Goal: Information Seeking & Learning: Learn about a topic

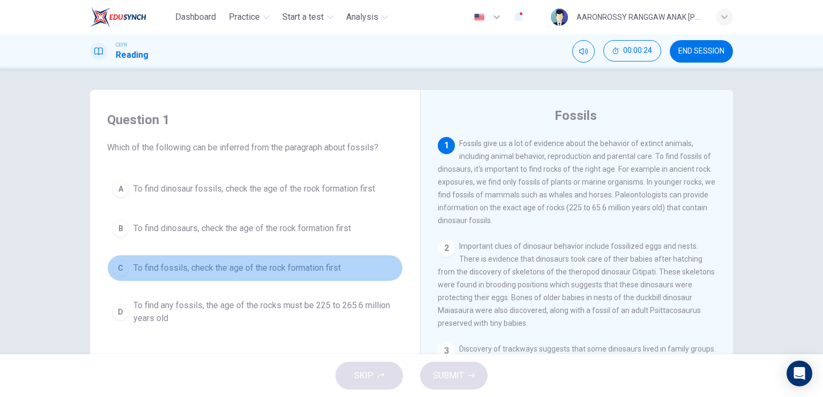
click at [204, 255] on button "C To find fossils, check the age of the rock formation first" at bounding box center [255, 268] width 296 height 27
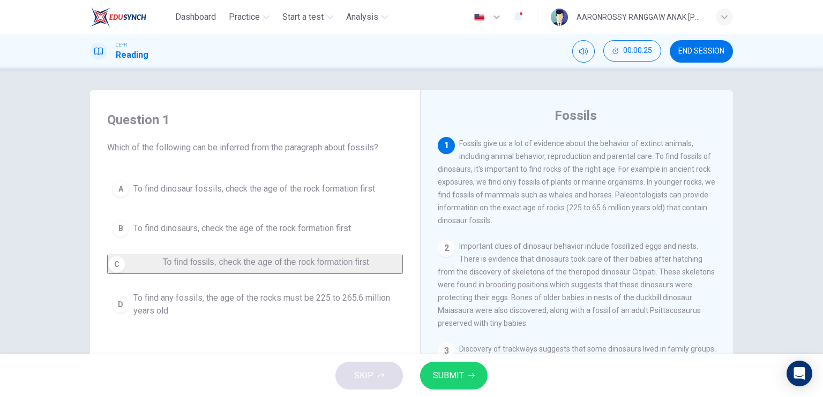
click at [455, 367] on button "SUBMIT" at bounding box center [453, 376] width 67 height 28
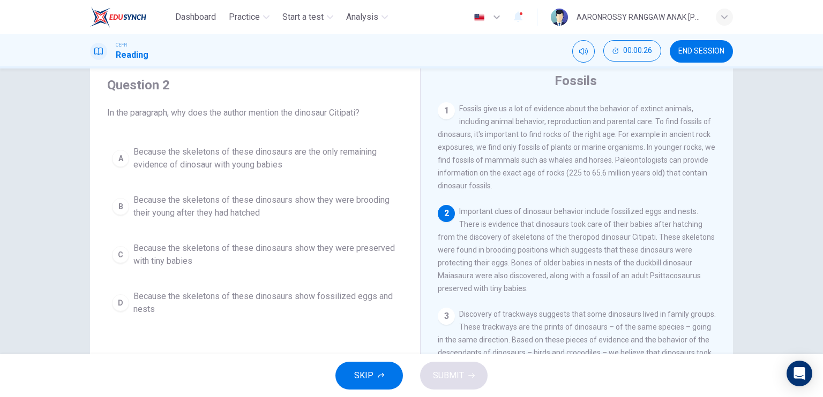
scroll to position [54, 0]
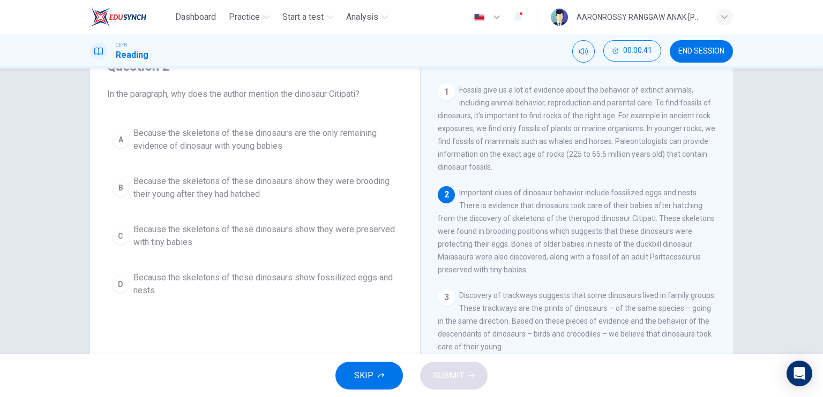
click at [160, 276] on span "Because the skeletons of these dinosaurs show fossilized eggs and nests" at bounding box center [265, 284] width 265 height 26
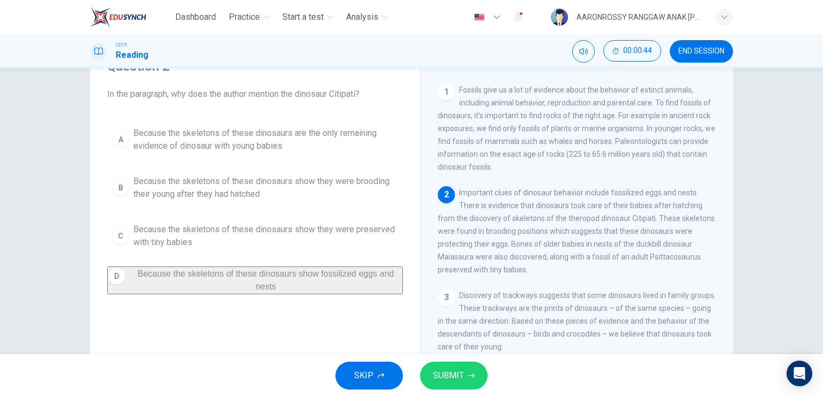
click at [472, 368] on button "SUBMIT" at bounding box center [453, 376] width 67 height 28
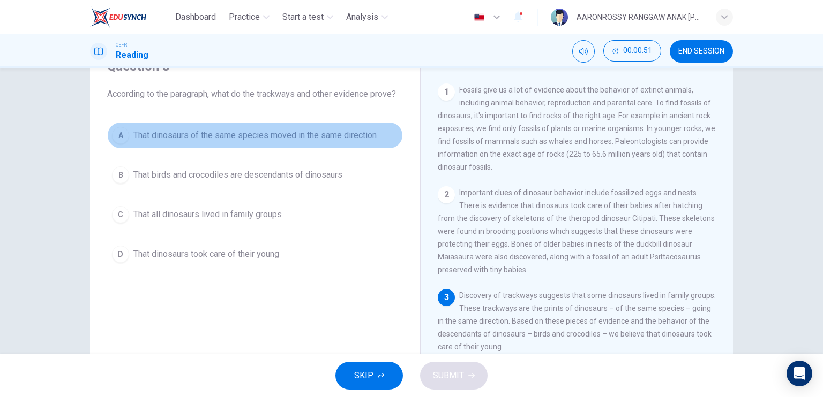
click at [227, 137] on span "That dinosaurs of the same species moved in the same direction" at bounding box center [254, 135] width 243 height 13
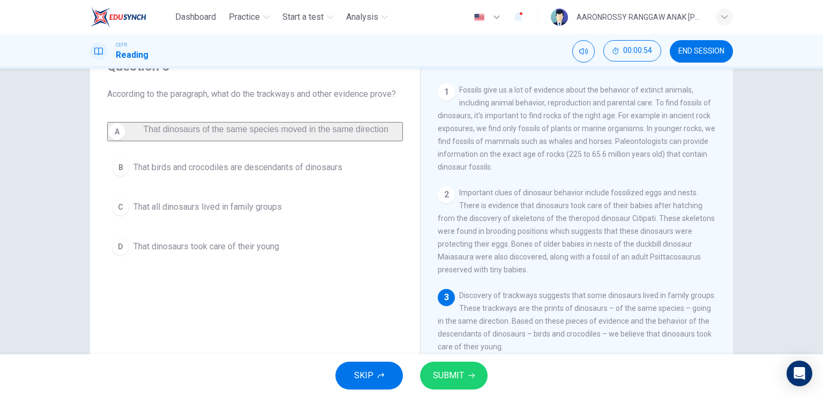
click at [437, 380] on span "SUBMIT" at bounding box center [448, 375] width 31 height 15
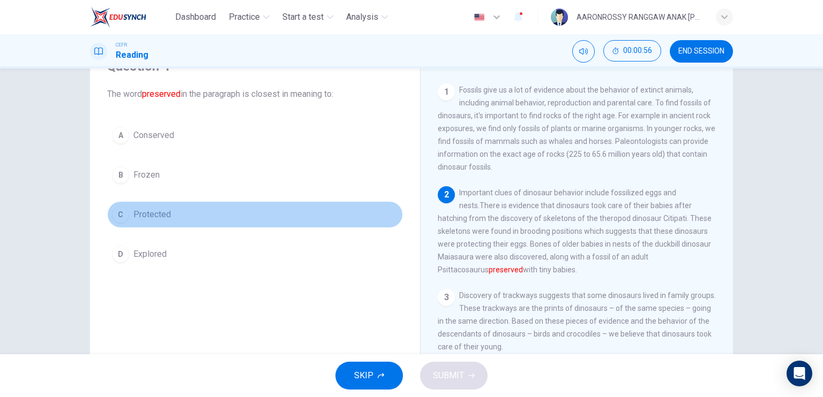
click at [162, 216] on span "Protected" at bounding box center [151, 214] width 37 height 13
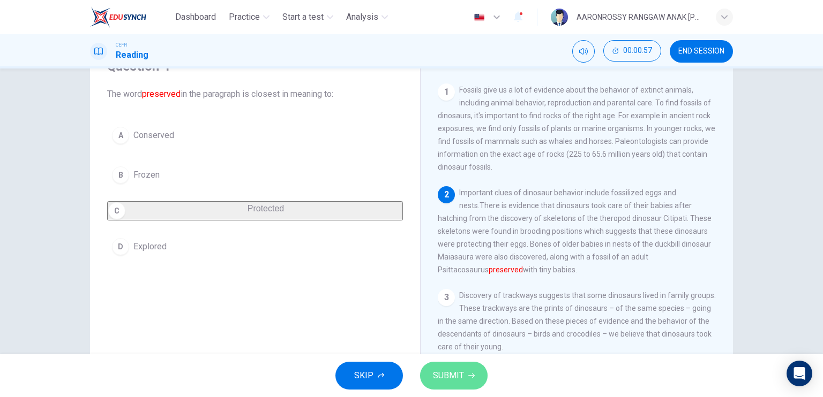
click at [468, 374] on icon "button" at bounding box center [471, 376] width 6 height 6
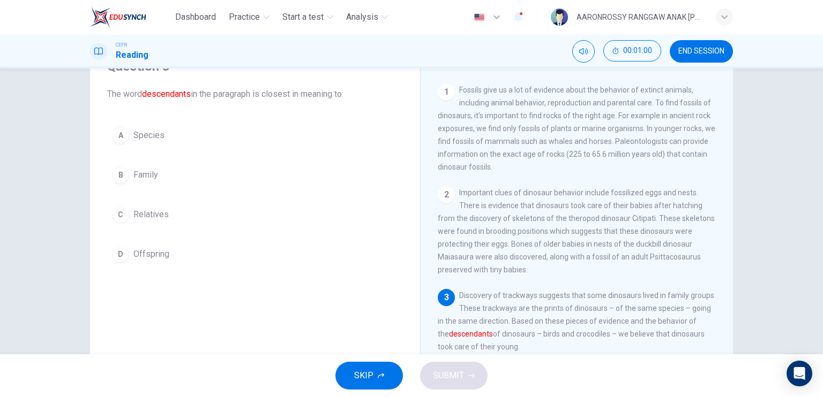
click at [153, 213] on span "Relatives" at bounding box center [150, 214] width 35 height 13
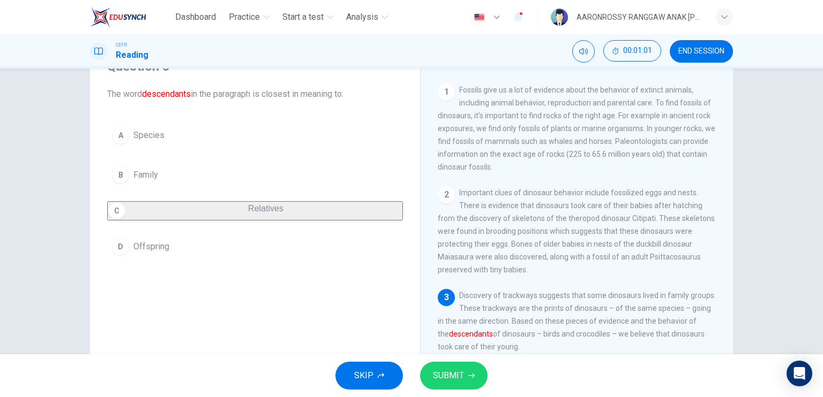
click at [149, 179] on span "Family" at bounding box center [145, 175] width 25 height 13
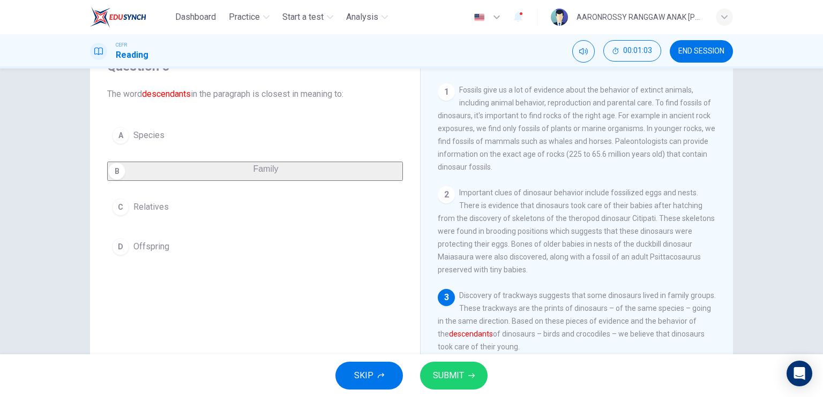
click at [432, 371] on button "SUBMIT" at bounding box center [453, 376] width 67 height 28
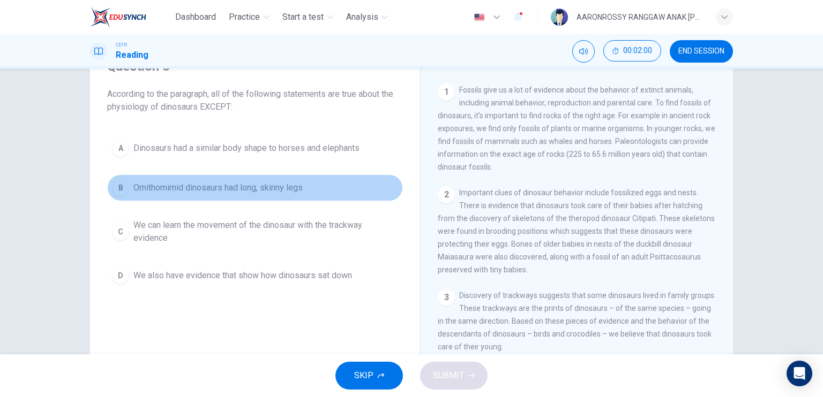
click at [199, 193] on span "Ornithomimid dinosaurs had long, skinny legs" at bounding box center [217, 188] width 169 height 13
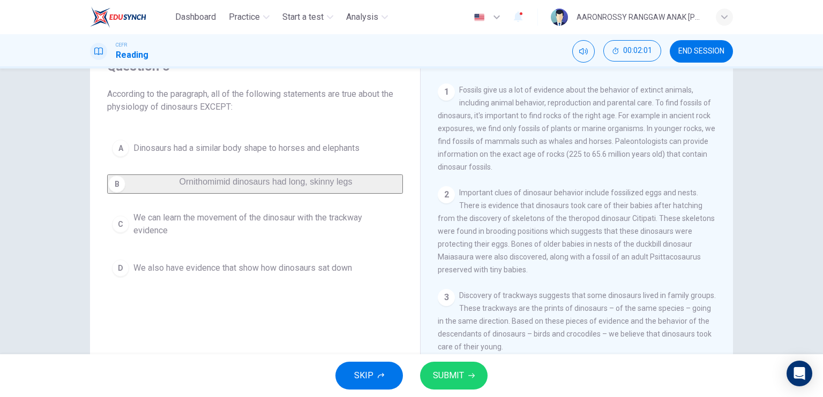
click at [190, 160] on button "A Dinosaurs had a similar body shape to horses and elephants" at bounding box center [255, 148] width 296 height 27
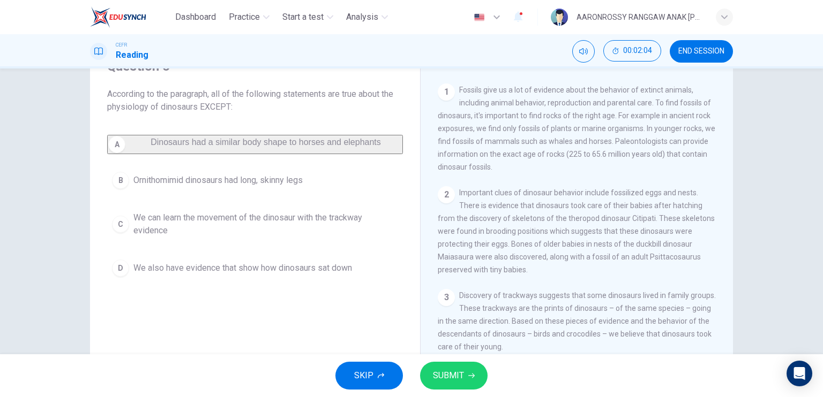
click at [472, 375] on icon "button" at bounding box center [471, 376] width 6 height 5
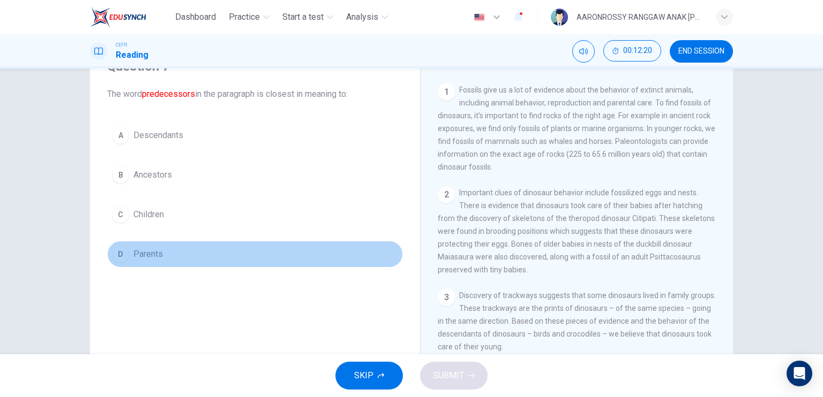
click at [142, 254] on span "Parents" at bounding box center [147, 254] width 29 height 13
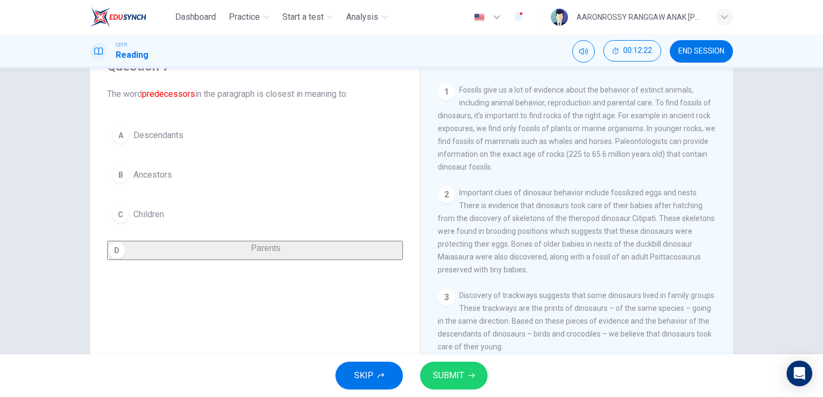
click at [151, 177] on span "Ancestors" at bounding box center [152, 175] width 39 height 13
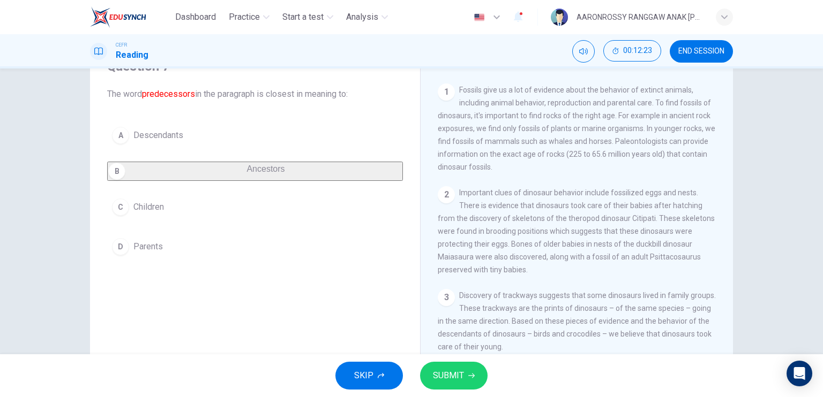
click at [463, 362] on button "SUBMIT" at bounding box center [453, 376] width 67 height 28
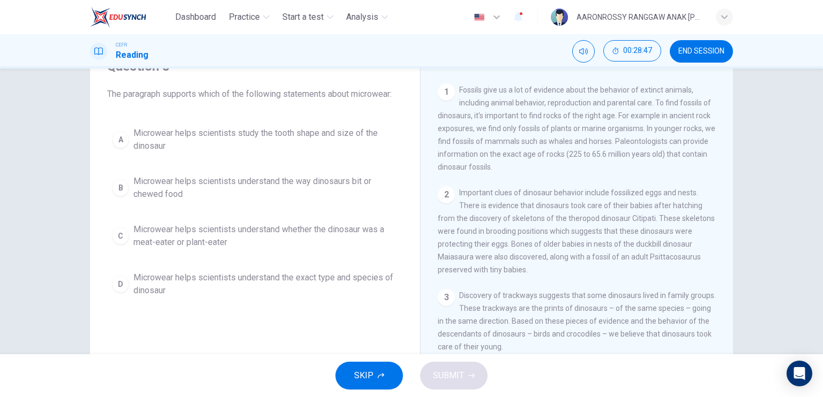
scroll to position [0, 0]
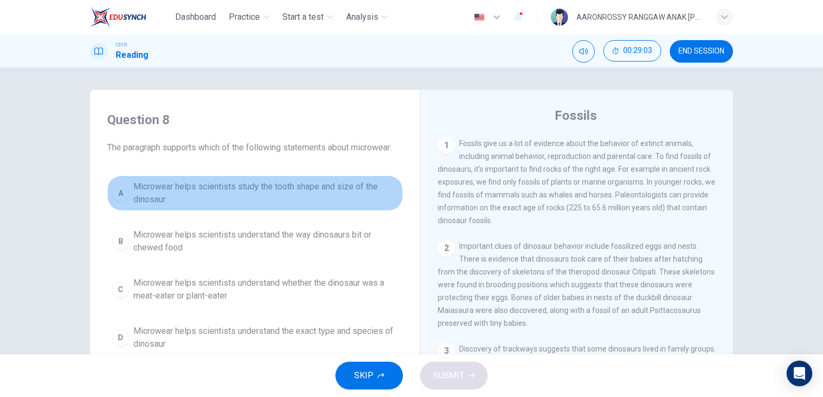
click at [251, 184] on span "Microwear helps scientists study the tooth shape and size of the dinosaur" at bounding box center [265, 193] width 265 height 26
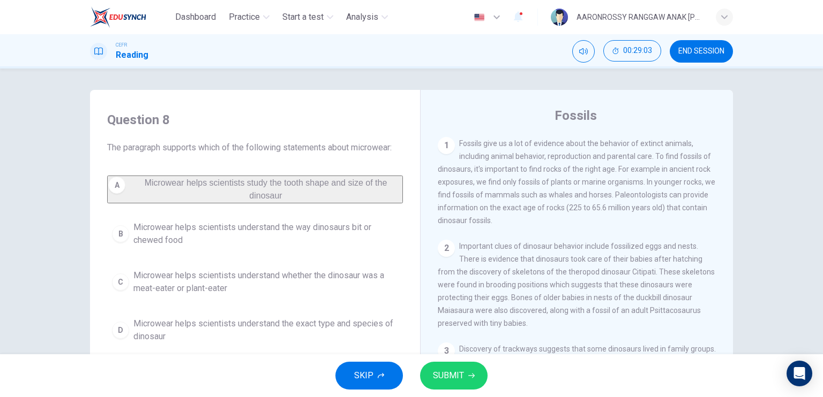
click at [446, 375] on span "SUBMIT" at bounding box center [448, 375] width 31 height 15
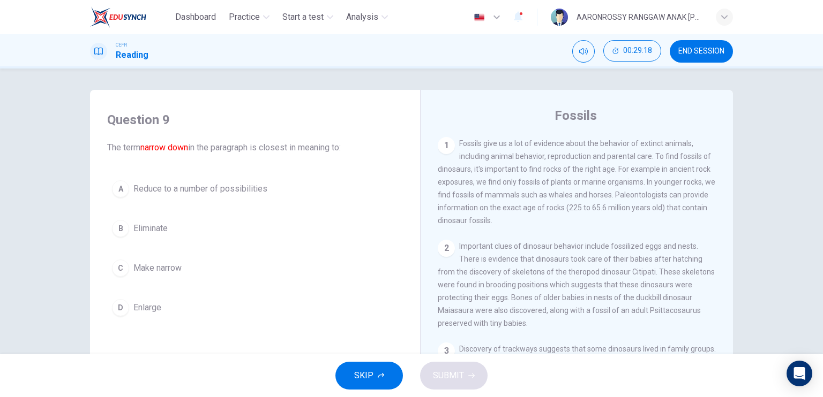
click at [177, 190] on span "Reduce to a number of possibilities" at bounding box center [200, 189] width 134 height 13
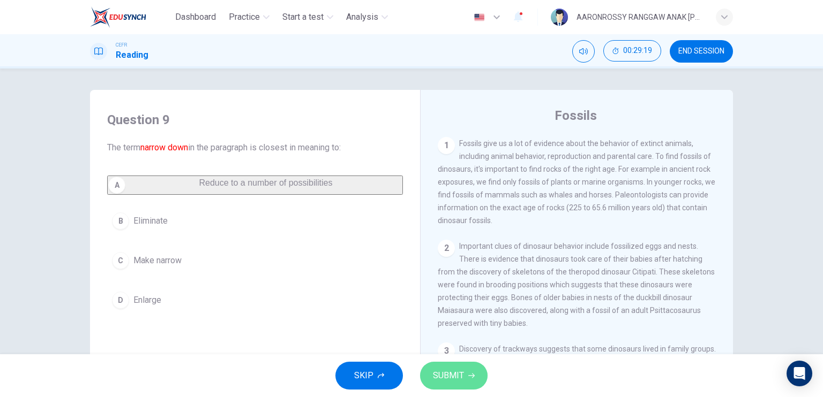
click at [466, 372] on button "SUBMIT" at bounding box center [453, 376] width 67 height 28
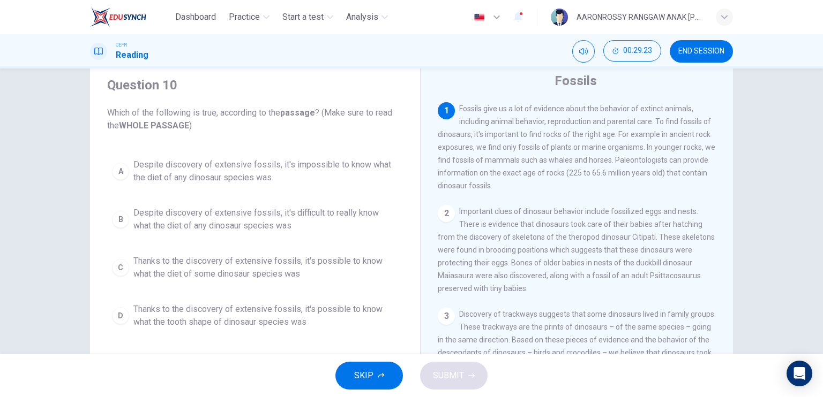
scroll to position [54, 0]
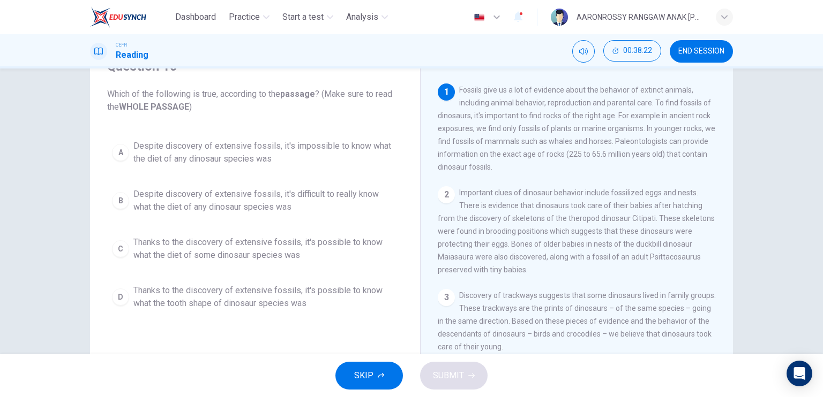
click at [214, 230] on div "A Despite discovery of extensive fossils, it's impossible to know what the diet…" at bounding box center [255, 225] width 296 height 180
click at [219, 248] on span "Thanks to the discovery of extensive fossils, it's possible to know what the di…" at bounding box center [265, 249] width 265 height 26
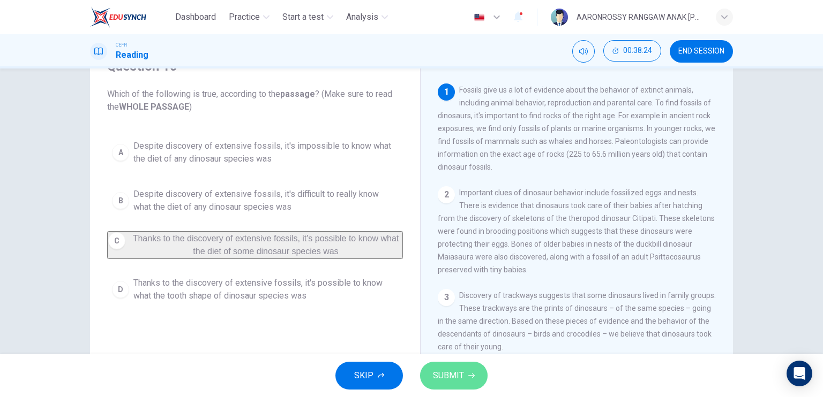
click at [463, 376] on span "SUBMIT" at bounding box center [448, 375] width 31 height 15
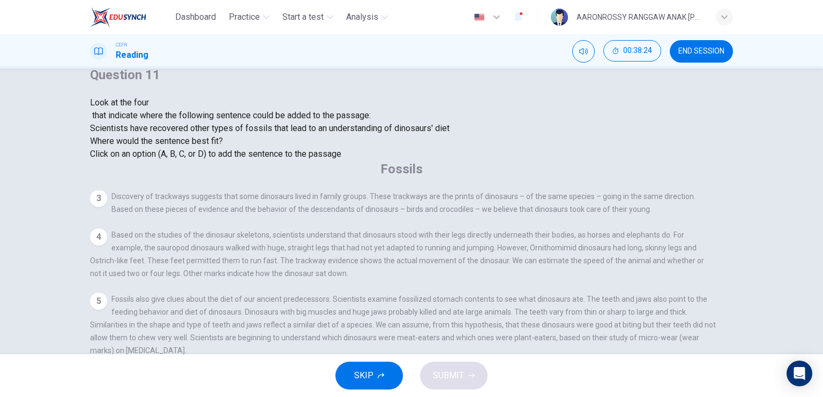
scroll to position [459, 0]
click at [433, 384] on input at bounding box center [387, 389] width 93 height 10
click at [469, 378] on icon "button" at bounding box center [471, 376] width 6 height 6
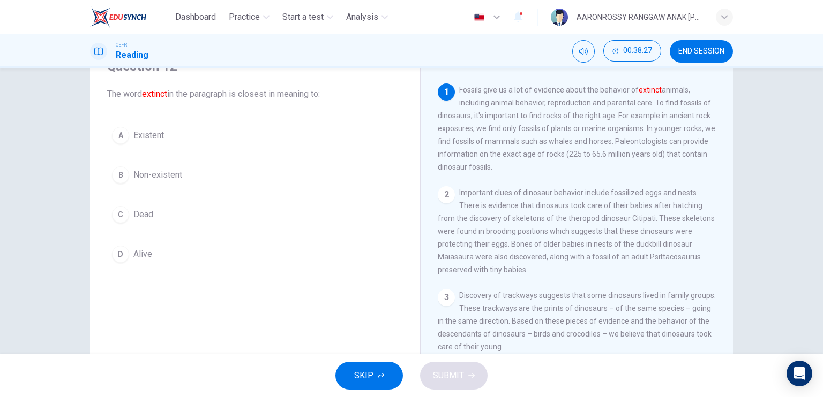
click at [127, 214] on button "C Dead" at bounding box center [255, 214] width 296 height 27
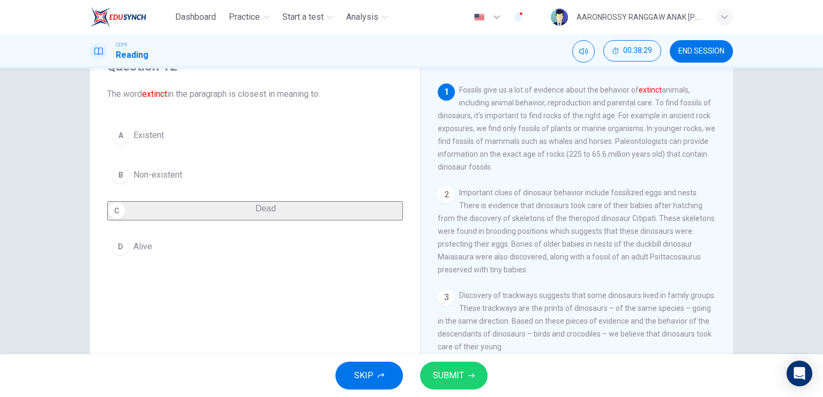
click at [140, 177] on span "Non-existent" at bounding box center [157, 175] width 49 height 13
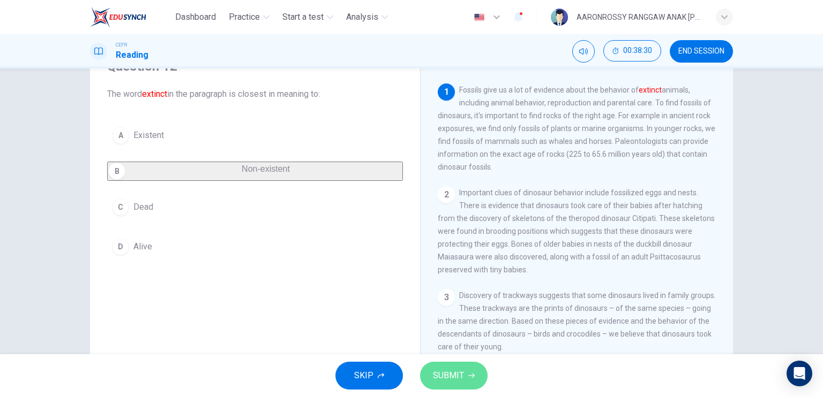
click at [433, 371] on span "SUBMIT" at bounding box center [448, 375] width 31 height 15
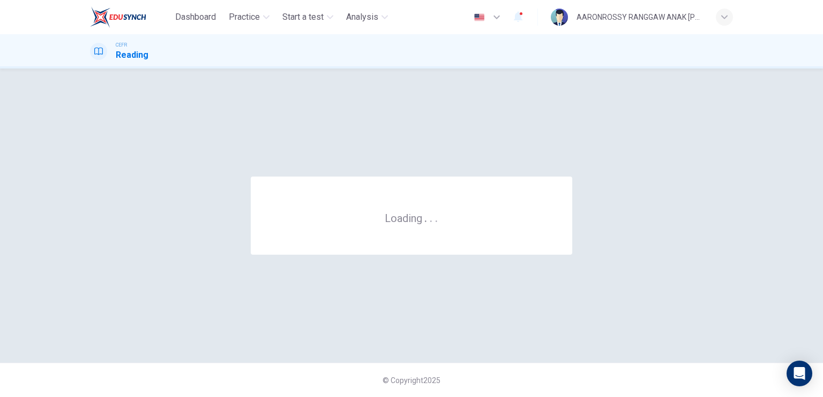
scroll to position [0, 0]
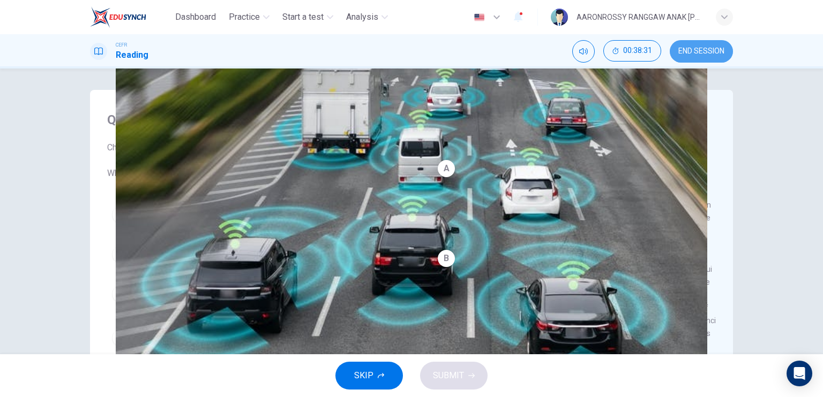
click at [696, 48] on span "END SESSION" at bounding box center [701, 51] width 46 height 9
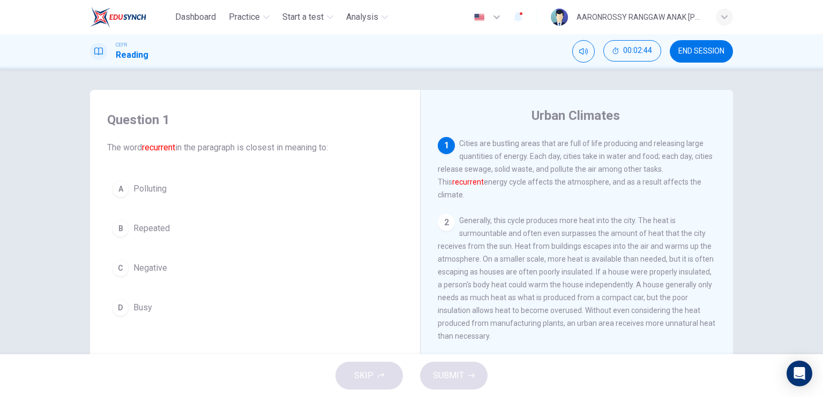
click at [133, 231] on span "Repeated" at bounding box center [151, 228] width 36 height 13
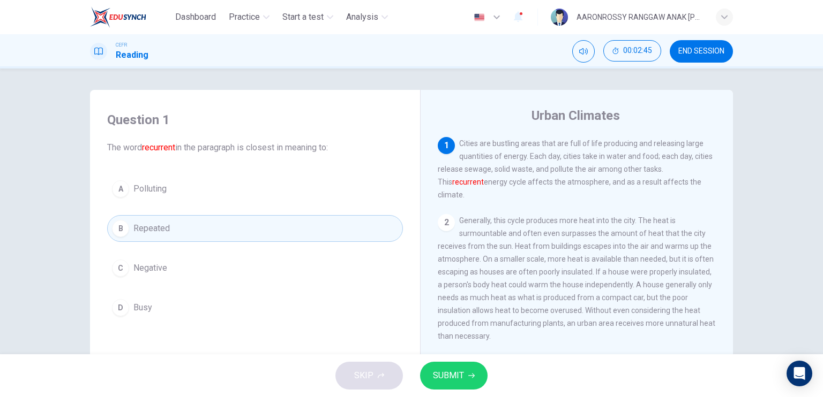
click at [467, 368] on button "SUBMIT" at bounding box center [453, 376] width 67 height 28
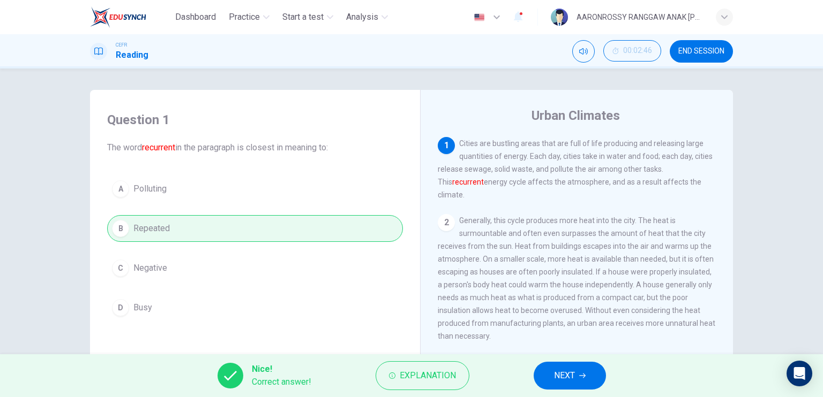
click at [555, 371] on span "NEXT" at bounding box center [564, 375] width 21 height 15
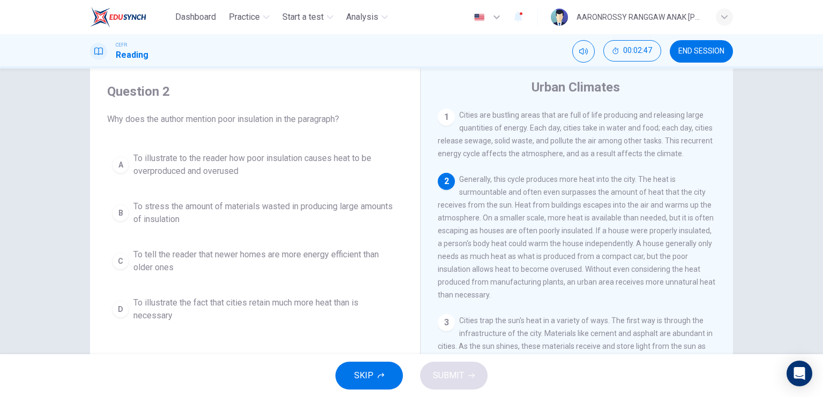
scroll to position [54, 0]
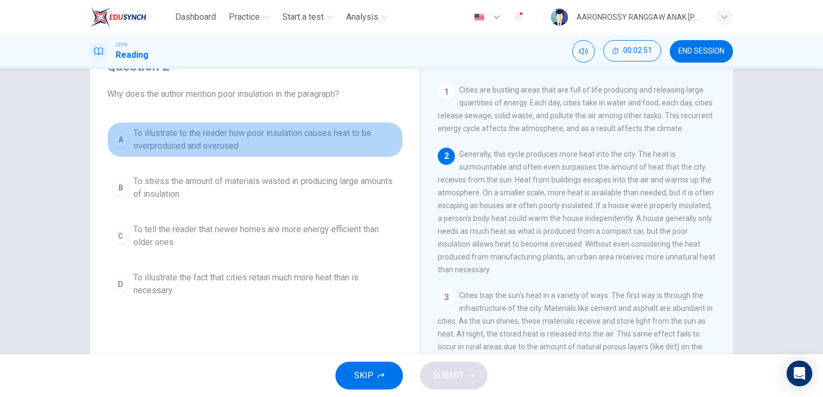
click at [162, 145] on span "To illustrate to the reader how poor insulation causes heat to be overproduced …" at bounding box center [265, 140] width 265 height 26
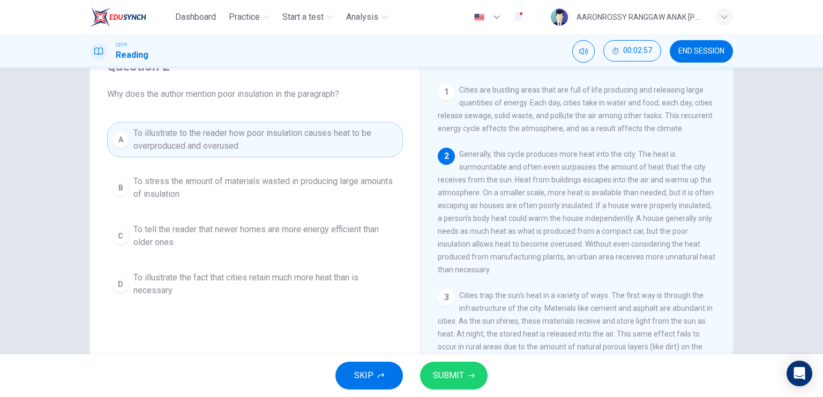
click at [456, 374] on span "SUBMIT" at bounding box center [448, 375] width 31 height 15
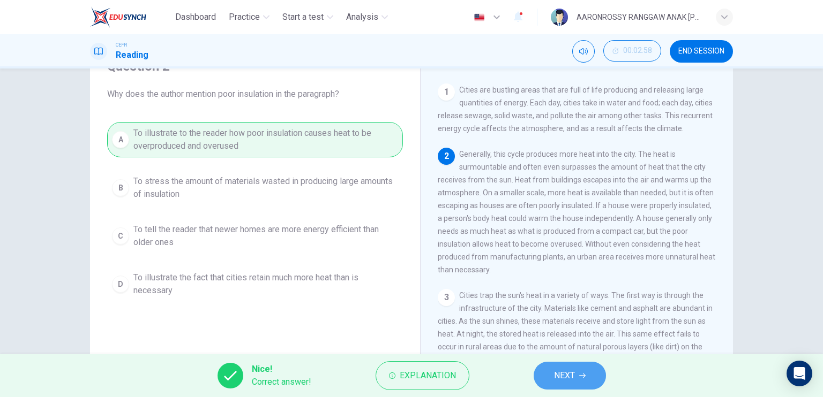
click at [578, 368] on button "NEXT" at bounding box center [569, 376] width 72 height 28
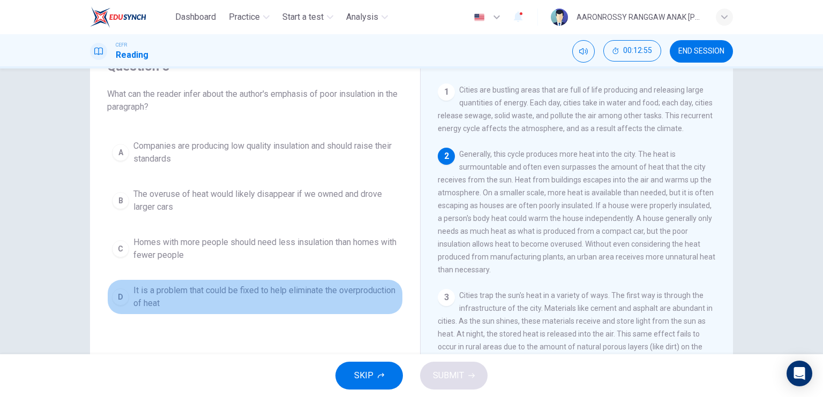
click at [192, 296] on span "It is a problem that could be fixed to help eliminate the overproduction of heat" at bounding box center [265, 297] width 265 height 26
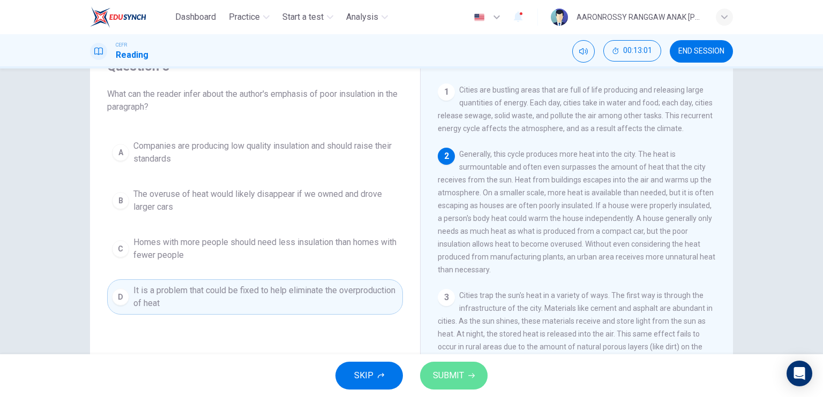
click at [441, 376] on span "SUBMIT" at bounding box center [448, 375] width 31 height 15
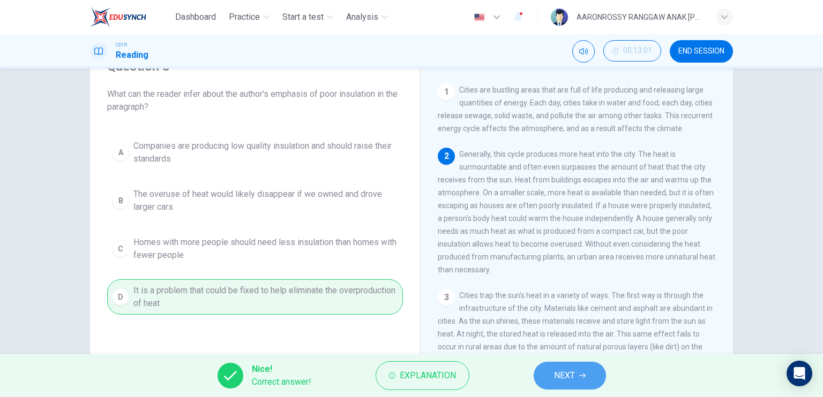
click at [538, 374] on button "NEXT" at bounding box center [569, 376] width 72 height 28
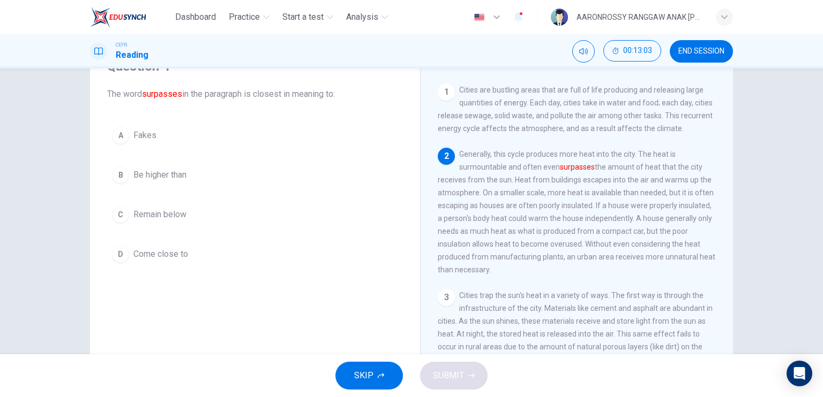
click at [146, 173] on span "Be higher than" at bounding box center [159, 175] width 53 height 13
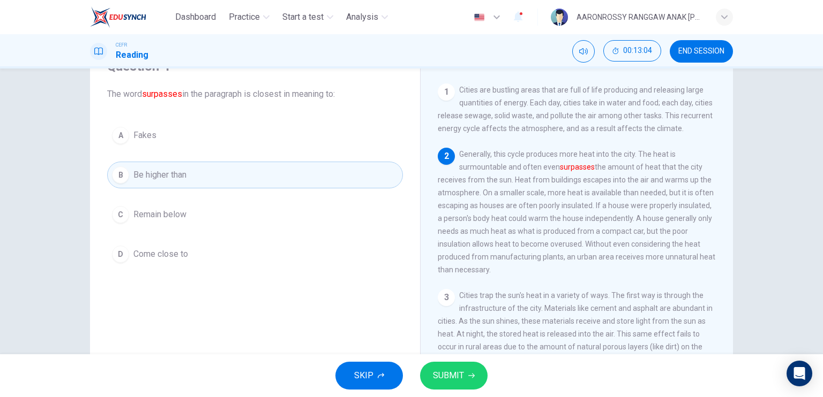
click at [437, 376] on span "SUBMIT" at bounding box center [448, 375] width 31 height 15
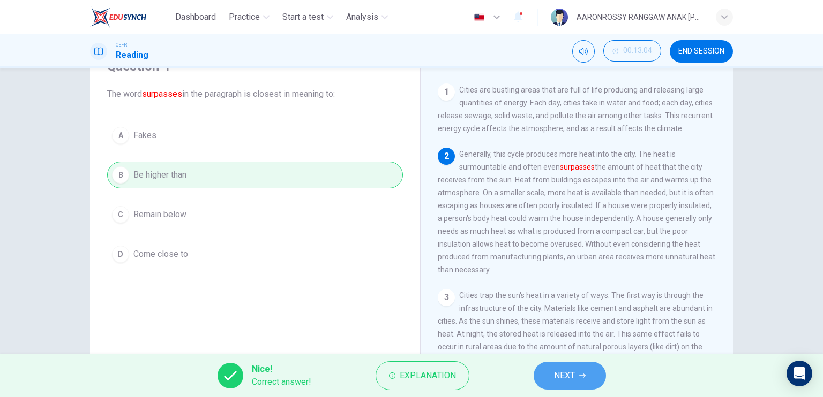
click at [563, 368] on button "NEXT" at bounding box center [569, 376] width 72 height 28
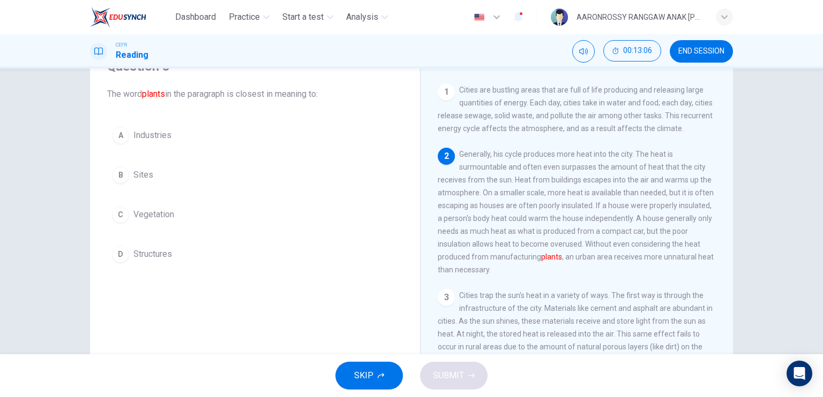
click at [127, 128] on button "A Industries" at bounding box center [255, 135] width 296 height 27
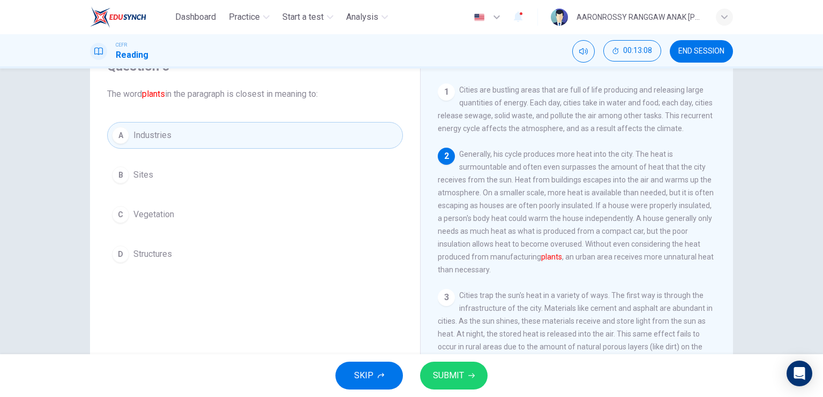
click at [436, 367] on button "SUBMIT" at bounding box center [453, 376] width 67 height 28
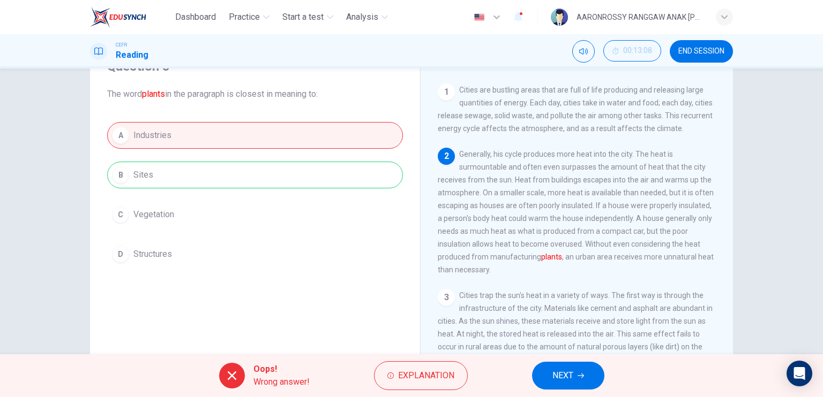
click at [560, 364] on button "NEXT" at bounding box center [568, 376] width 72 height 28
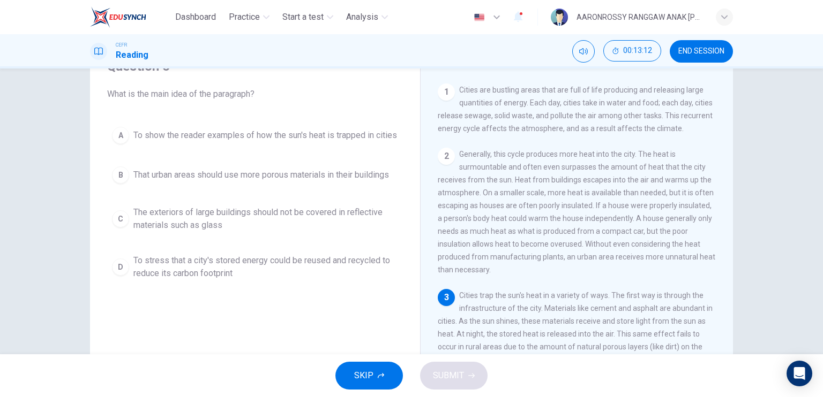
click at [205, 278] on span "To stress that a city's stored energy could be reused and recycled to reduce it…" at bounding box center [265, 267] width 265 height 26
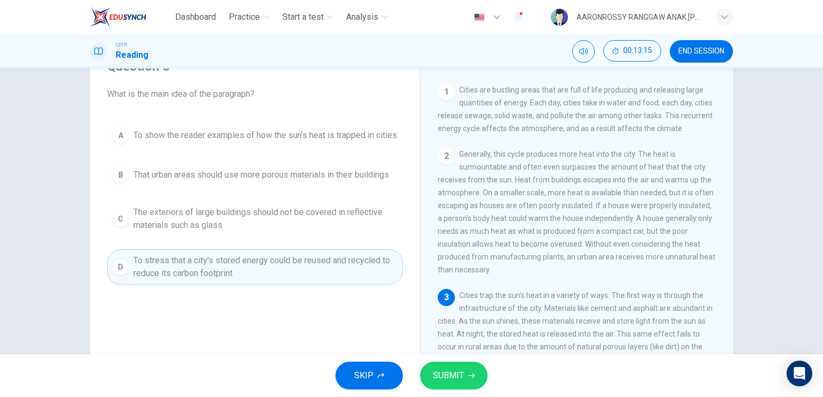
click at [440, 376] on span "SUBMIT" at bounding box center [448, 375] width 31 height 15
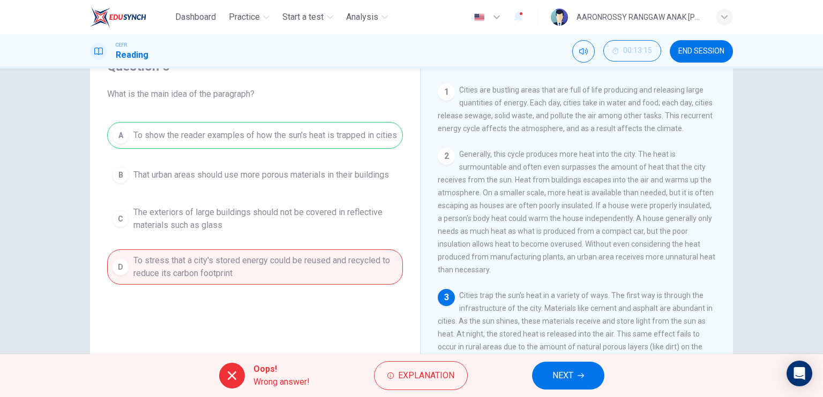
click at [578, 369] on button "NEXT" at bounding box center [568, 376] width 72 height 28
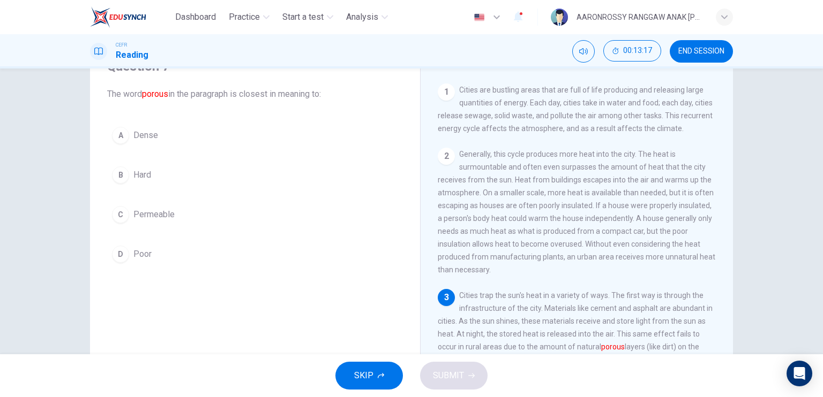
scroll to position [214, 0]
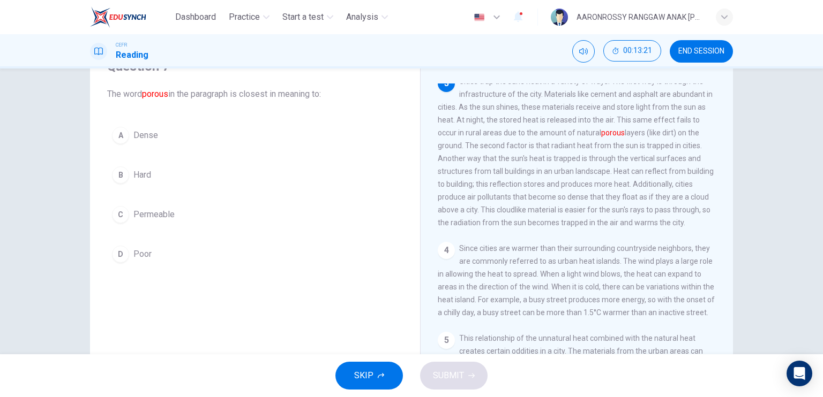
click at [146, 127] on button "A Dense" at bounding box center [255, 135] width 296 height 27
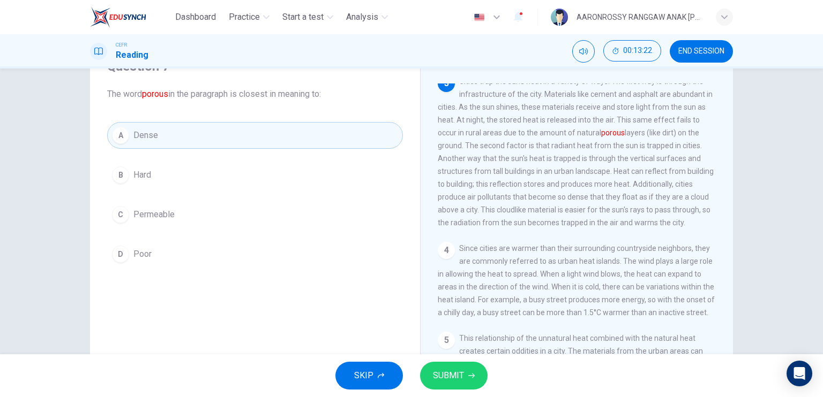
click at [459, 379] on span "SUBMIT" at bounding box center [448, 375] width 31 height 15
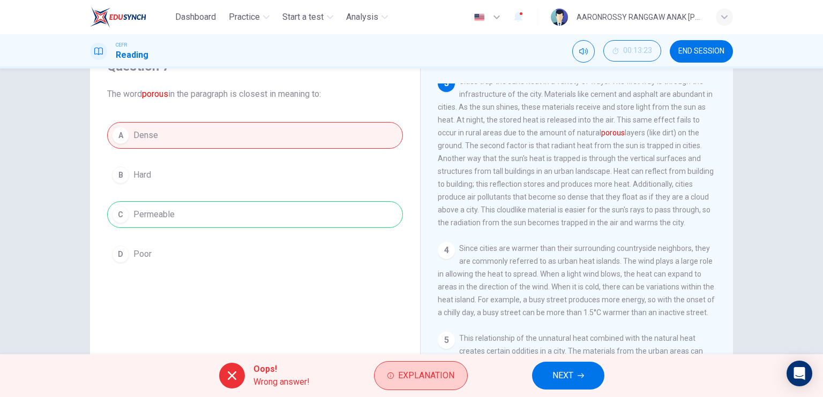
click at [432, 368] on span "Explanation" at bounding box center [426, 375] width 56 height 15
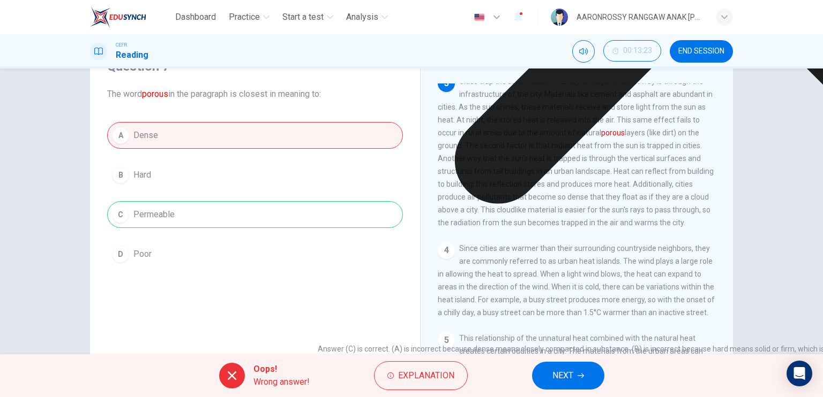
click at [559, 395] on div "Oops! Wrong answer! Explanation NEXT" at bounding box center [411, 375] width 823 height 43
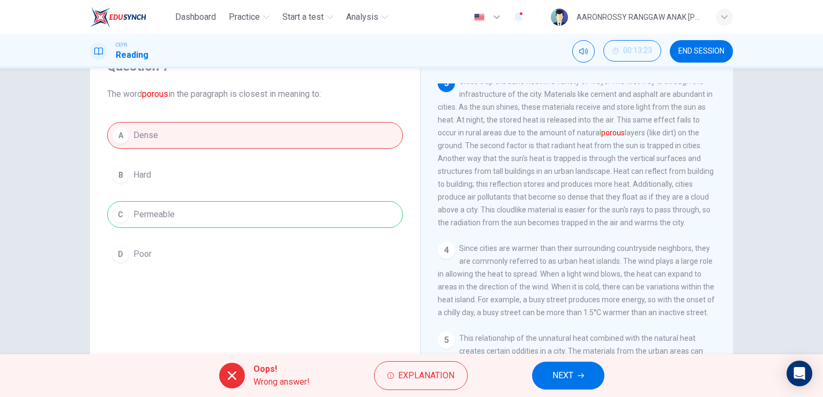
click at [563, 389] on button "NEXT" at bounding box center [568, 376] width 72 height 28
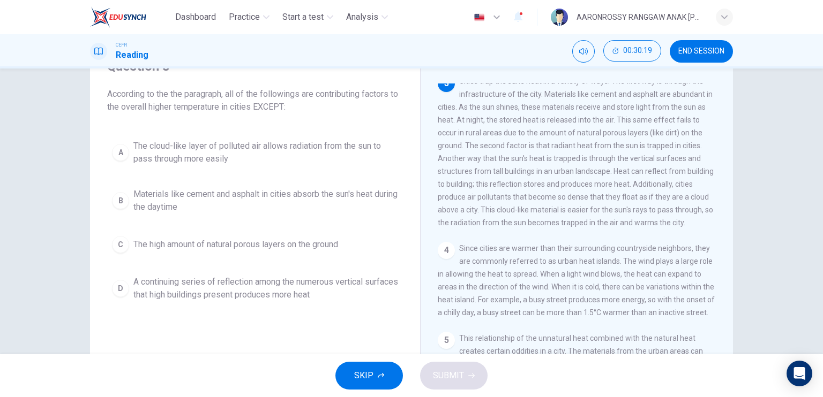
scroll to position [0, 0]
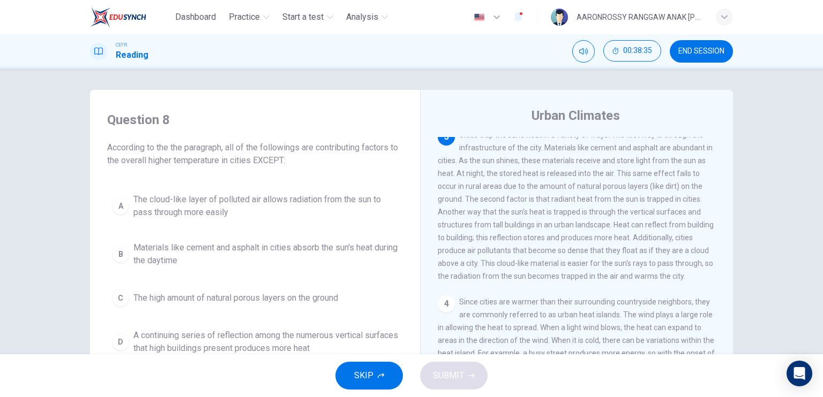
click at [244, 254] on span "Materials like cement and asphalt in cities absorb the sun's heat during the da…" at bounding box center [265, 255] width 265 height 26
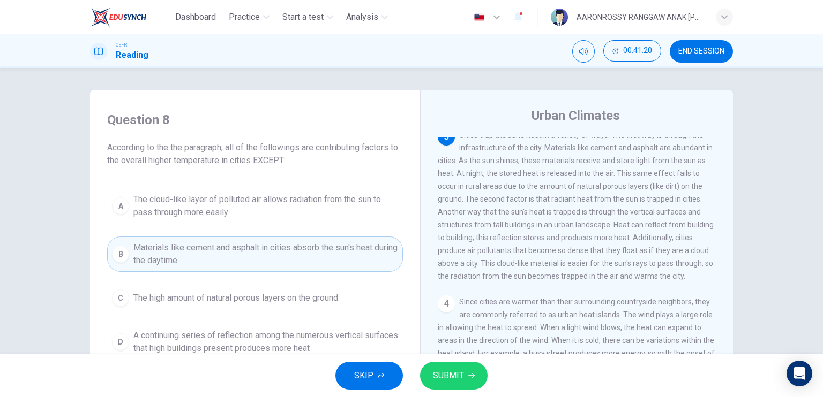
click at [474, 362] on button "SUBMIT" at bounding box center [453, 376] width 67 height 28
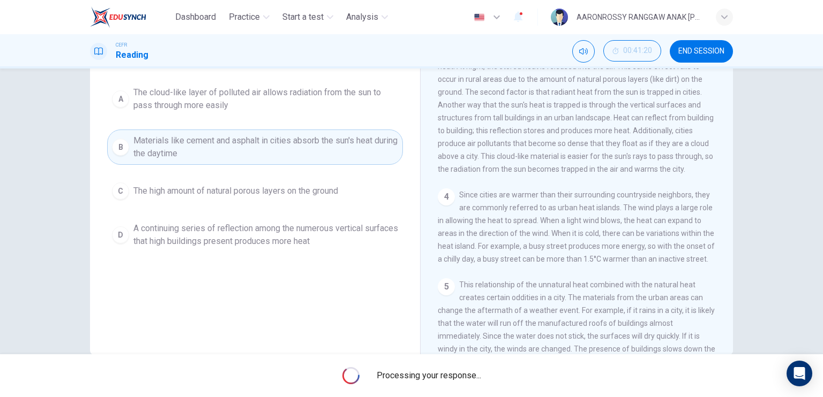
scroll to position [54, 0]
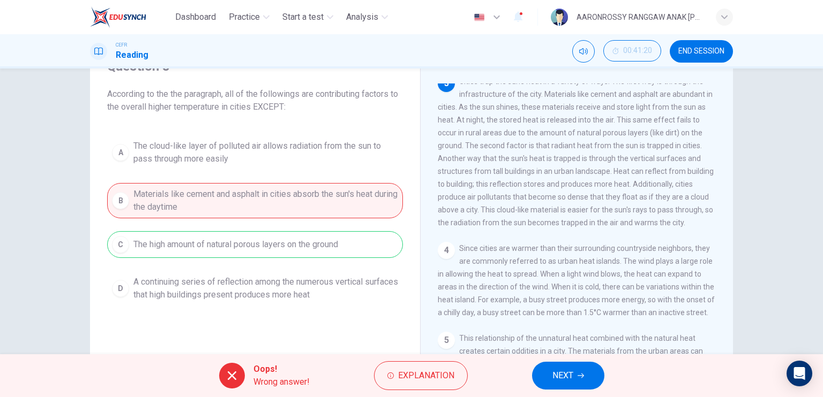
click at [580, 367] on button "NEXT" at bounding box center [568, 376] width 72 height 28
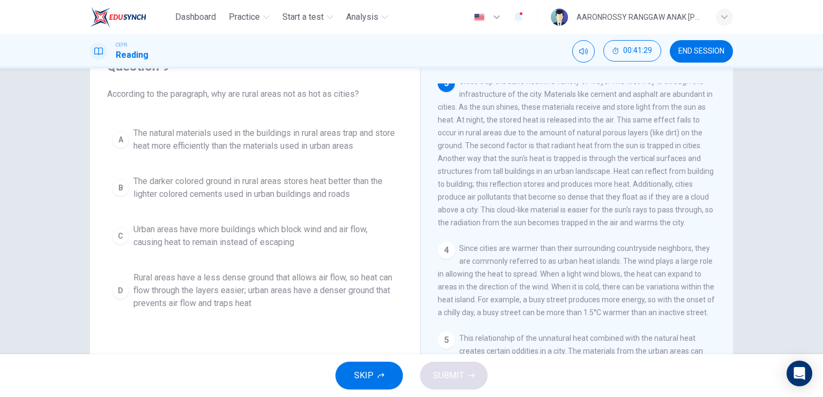
scroll to position [0, 0]
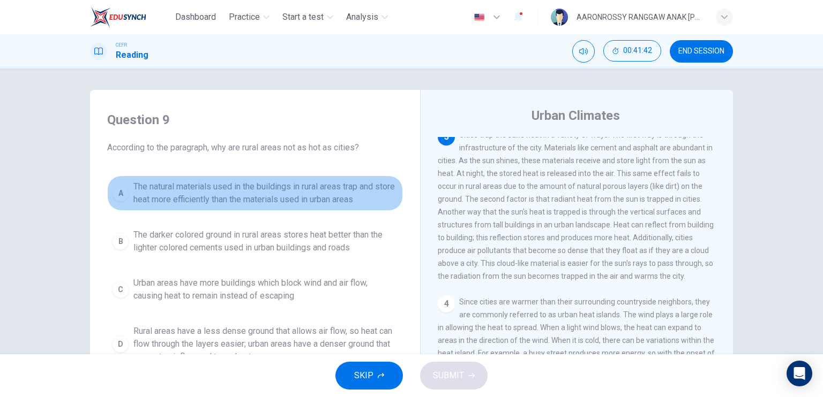
click at [197, 192] on span "The natural materials used in the buildings in rural areas trap and store heat …" at bounding box center [265, 193] width 265 height 26
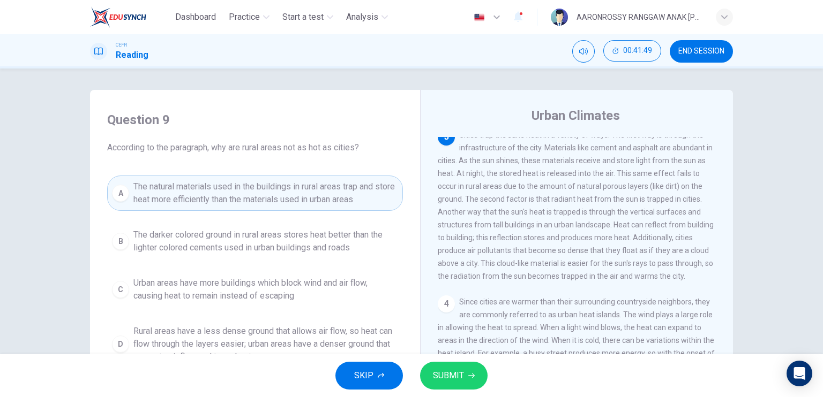
click at [443, 374] on span "SUBMIT" at bounding box center [448, 375] width 31 height 15
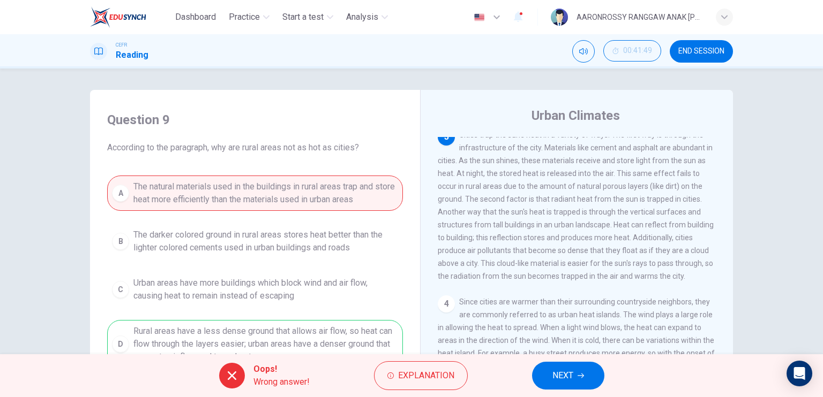
click at [565, 366] on button "NEXT" at bounding box center [568, 376] width 72 height 28
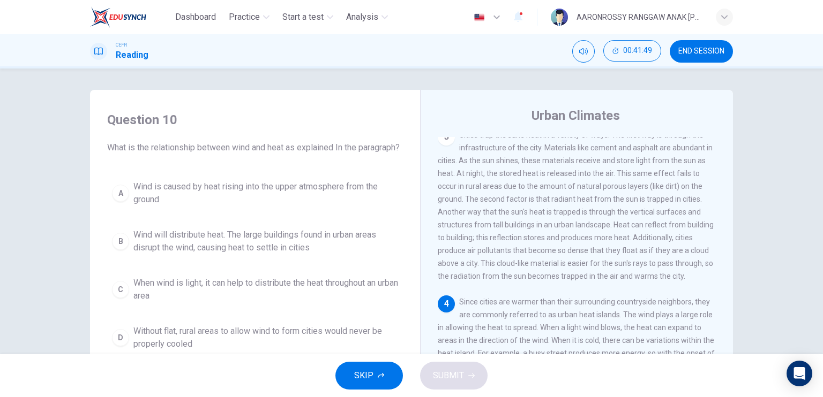
scroll to position [54, 0]
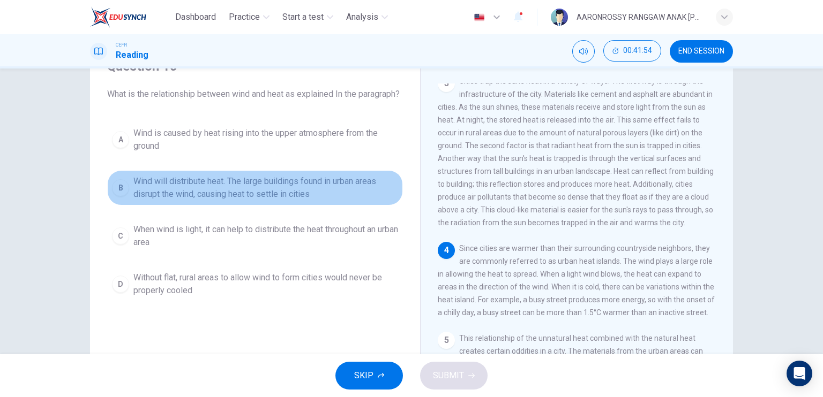
click at [195, 201] on span "Wind will distribute heat. The large buildings found in urban areas disrupt the…" at bounding box center [265, 188] width 265 height 26
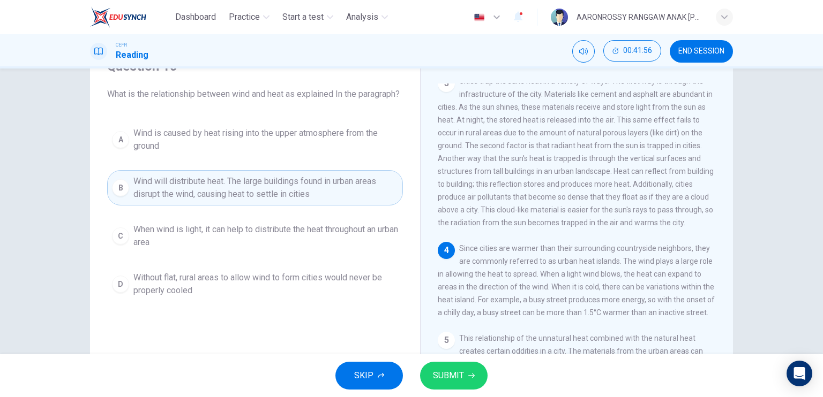
click at [433, 364] on button "SUBMIT" at bounding box center [453, 376] width 67 height 28
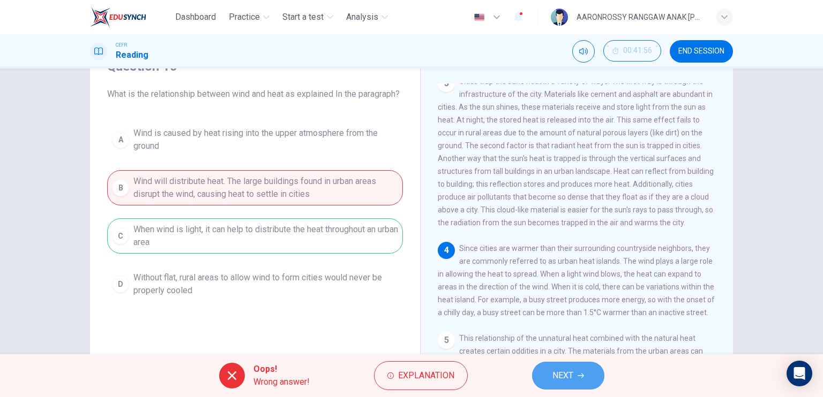
click at [577, 374] on button "NEXT" at bounding box center [568, 376] width 72 height 28
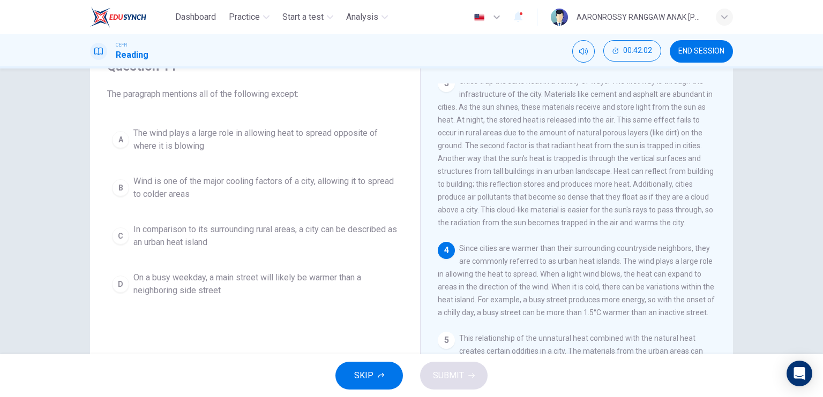
click at [212, 286] on span "On a busy weekday, a main street will likely be warmer than a neighboring side …" at bounding box center [265, 284] width 265 height 26
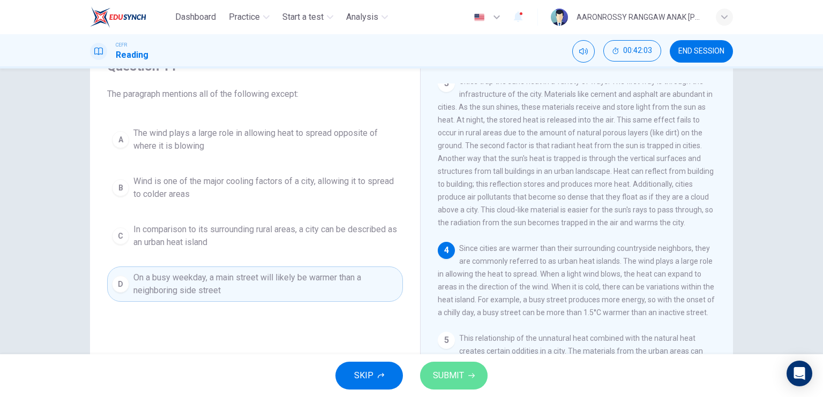
click at [443, 364] on button "SUBMIT" at bounding box center [453, 376] width 67 height 28
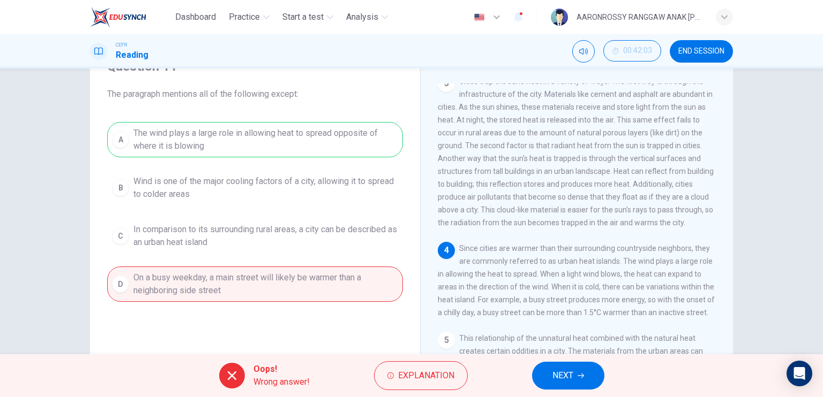
click at [535, 367] on button "NEXT" at bounding box center [568, 376] width 72 height 28
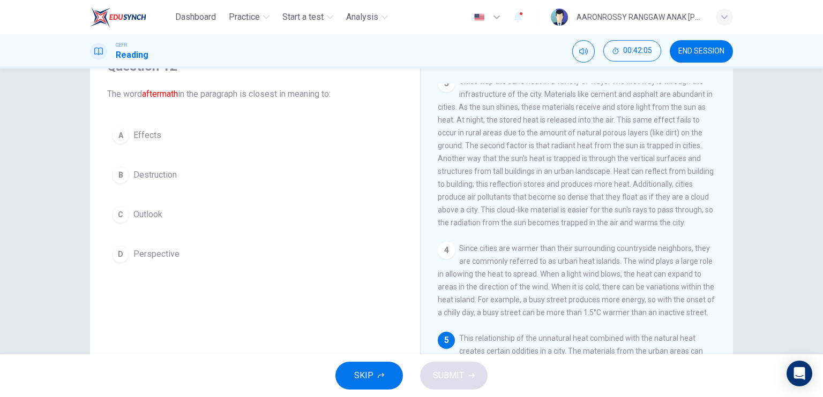
click at [122, 124] on button "A Effects" at bounding box center [255, 135] width 296 height 27
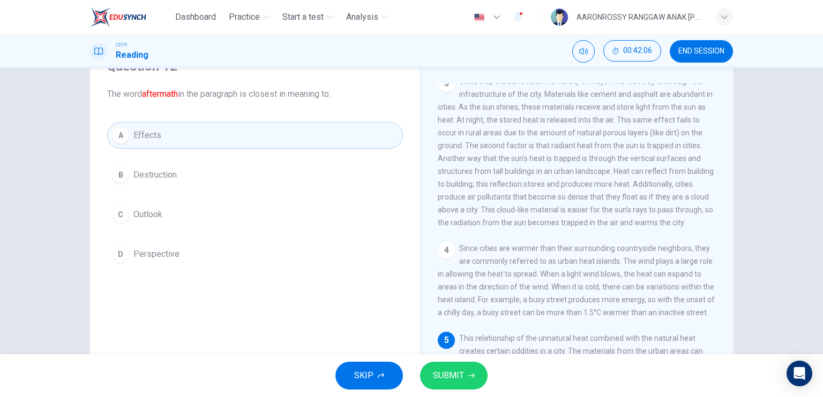
click at [473, 373] on icon "button" at bounding box center [471, 376] width 6 height 6
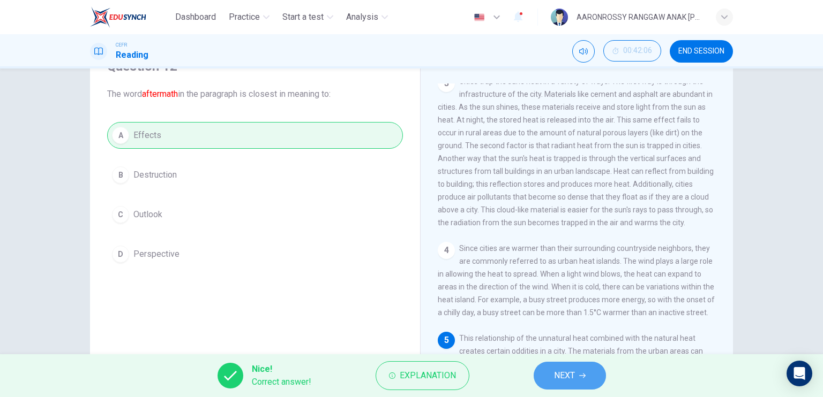
click at [545, 368] on button "NEXT" at bounding box center [569, 376] width 72 height 28
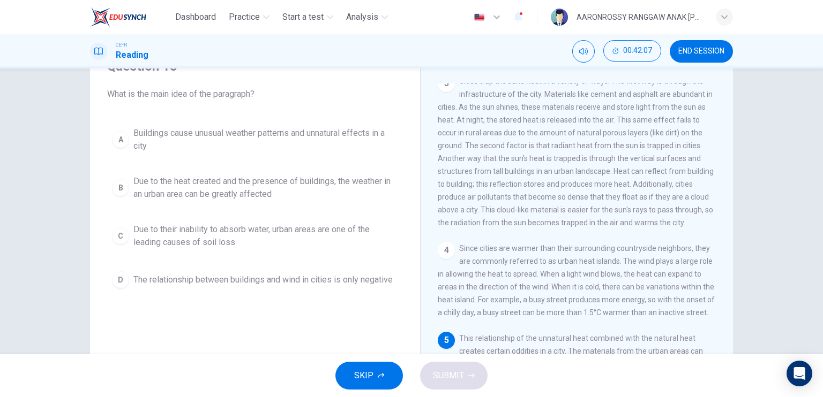
click at [207, 188] on span "Due to the heat created and the presence of buildings, the weather in an urban …" at bounding box center [265, 188] width 265 height 26
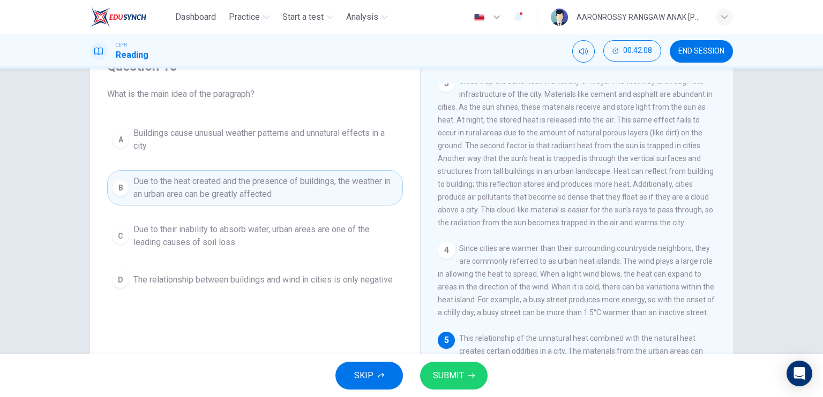
click at [440, 364] on button "SUBMIT" at bounding box center [453, 376] width 67 height 28
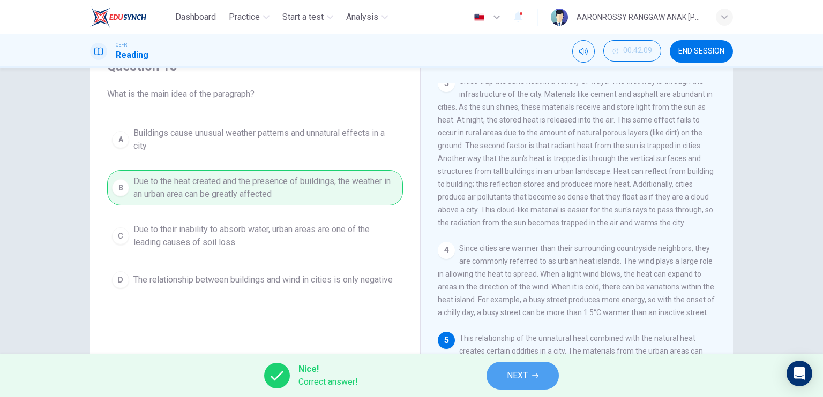
click at [502, 373] on button "NEXT" at bounding box center [522, 376] width 72 height 28
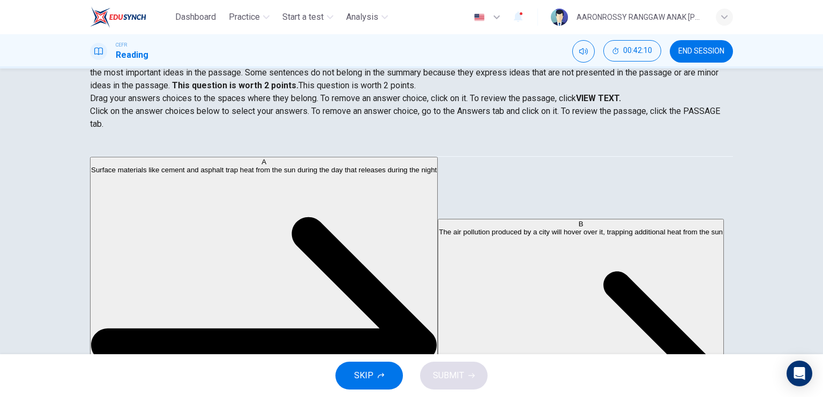
scroll to position [129, 0]
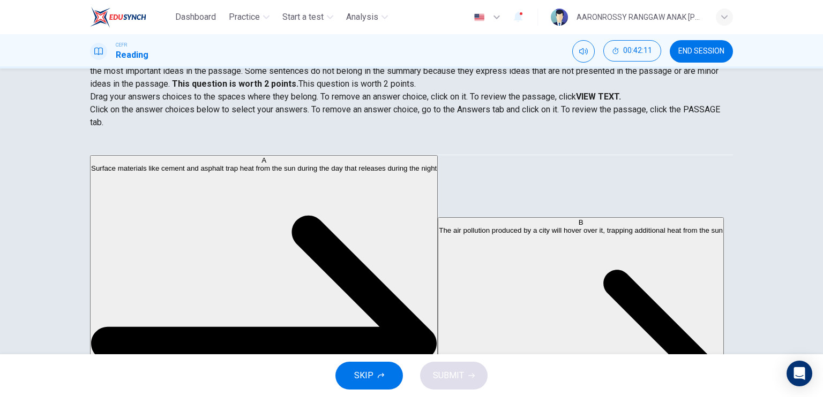
drag, startPoint x: 185, startPoint y: 278, endPoint x: 378, endPoint y: 171, distance: 221.3
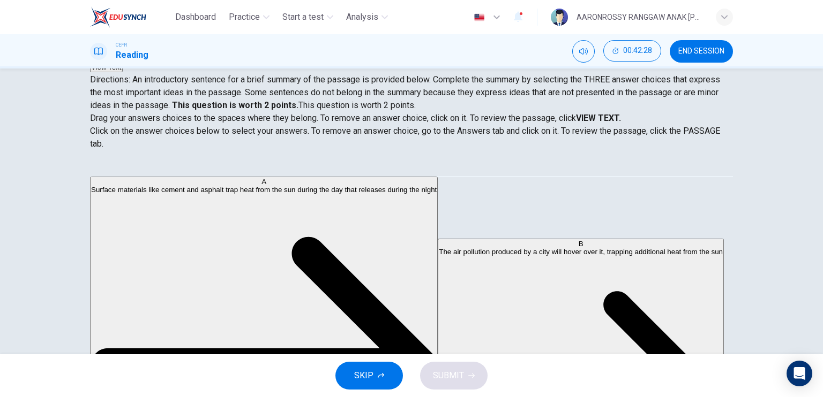
scroll to position [0, 0]
drag, startPoint x: 220, startPoint y: 280, endPoint x: 404, endPoint y: 247, distance: 187.5
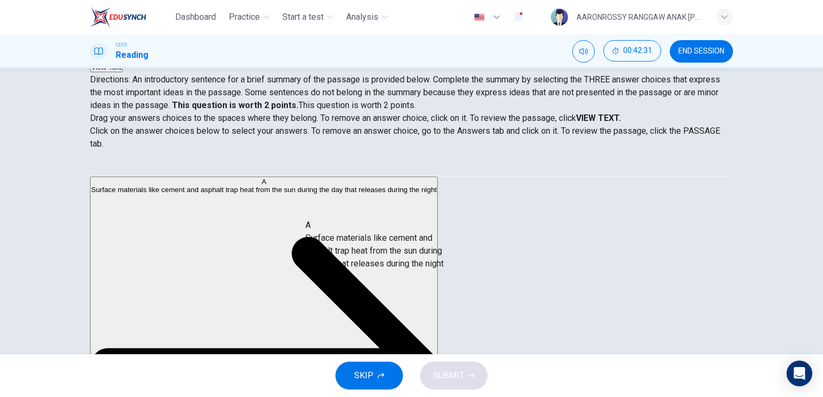
drag, startPoint x: 199, startPoint y: 213, endPoint x: 413, endPoint y: 269, distance: 221.6
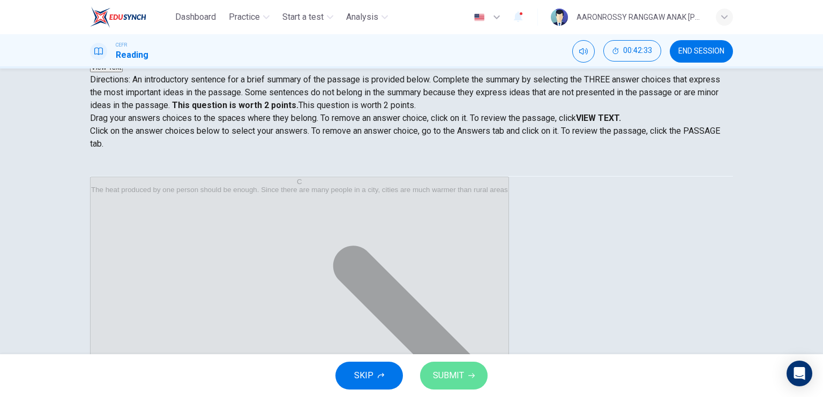
click at [444, 370] on span "SUBMIT" at bounding box center [448, 375] width 31 height 15
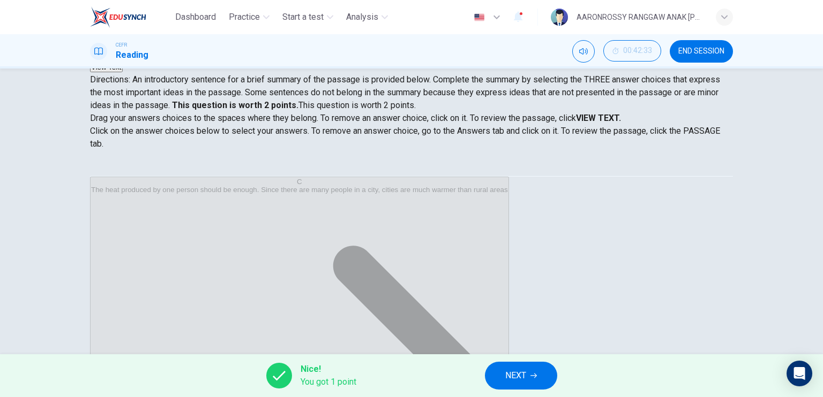
click at [550, 373] on button "NEXT" at bounding box center [521, 376] width 72 height 28
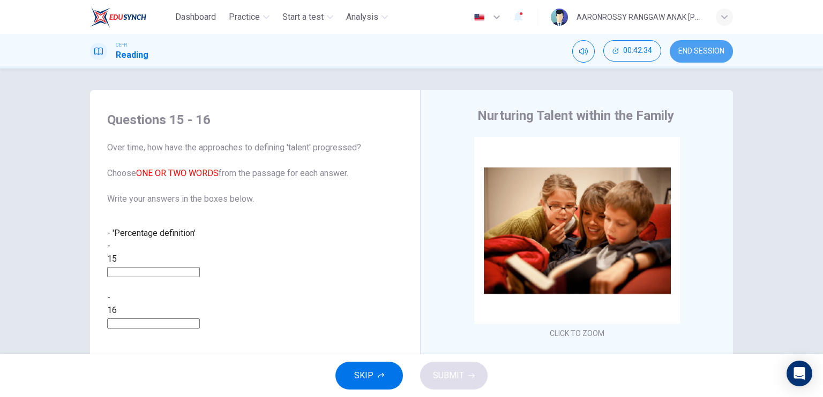
click at [695, 49] on span "END SESSION" at bounding box center [701, 51] width 46 height 9
